Goal: Task Accomplishment & Management: Manage account settings

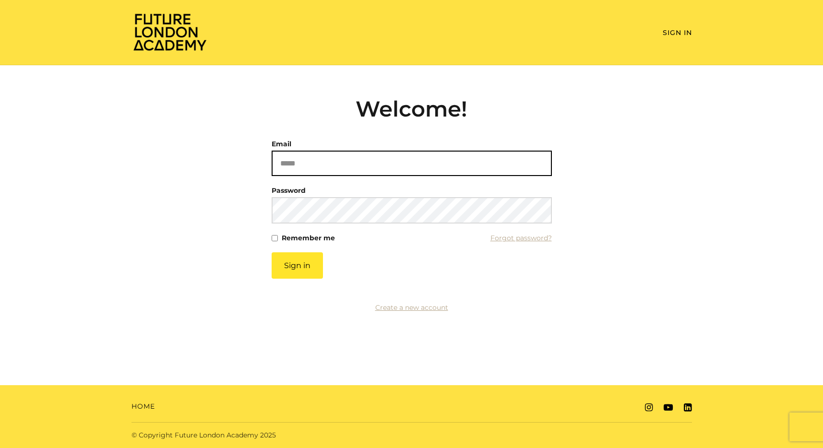
click at [285, 159] on input "Email" at bounding box center [412, 163] width 280 height 25
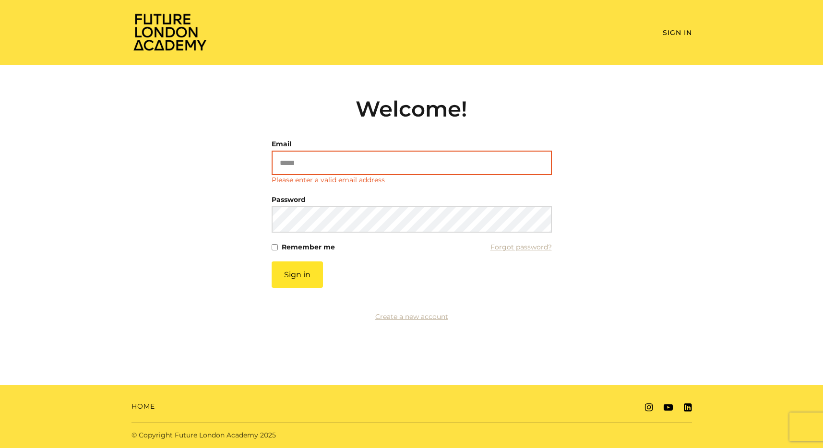
type input "**********"
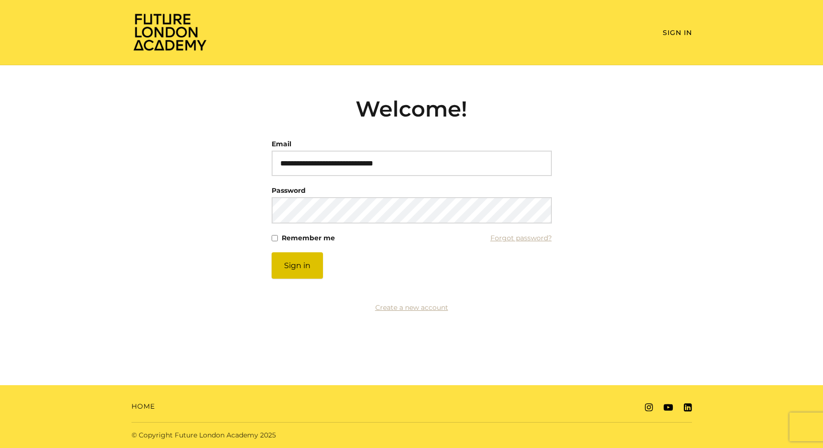
click at [312, 277] on button "Sign in" at bounding box center [297, 265] width 51 height 26
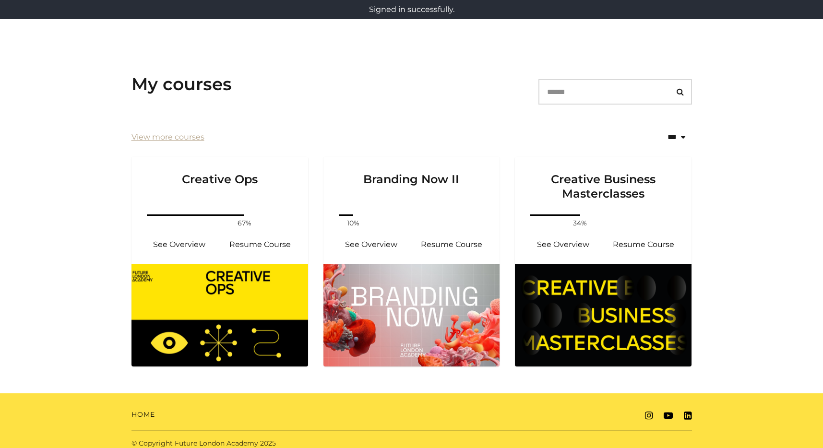
scroll to position [120, 0]
